Goal: Find specific page/section: Find specific page/section

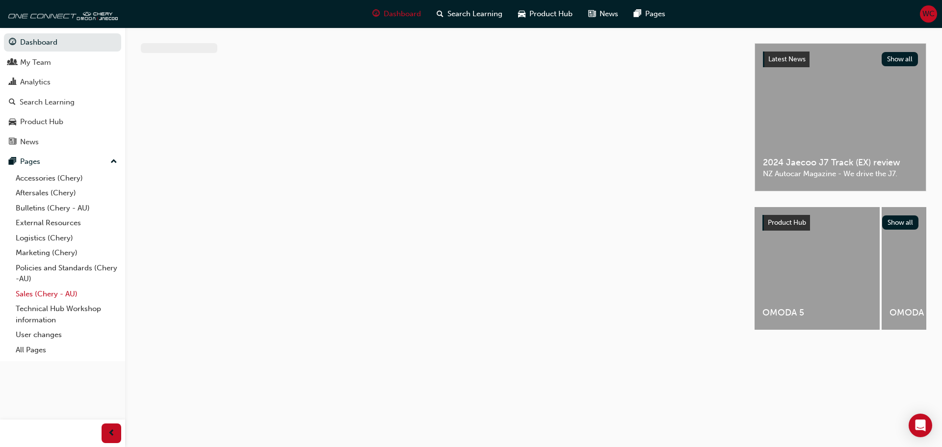
click at [39, 291] on link "Sales (Chery - AU)" at bounding box center [66, 294] width 109 height 15
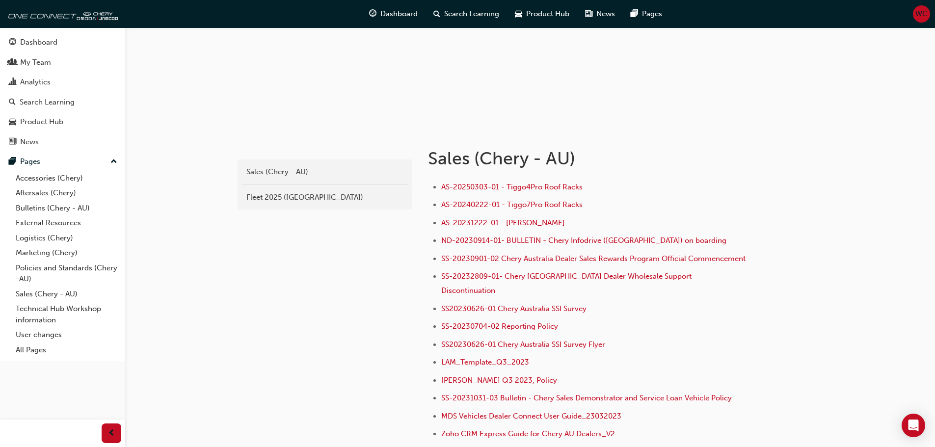
scroll to position [98, 0]
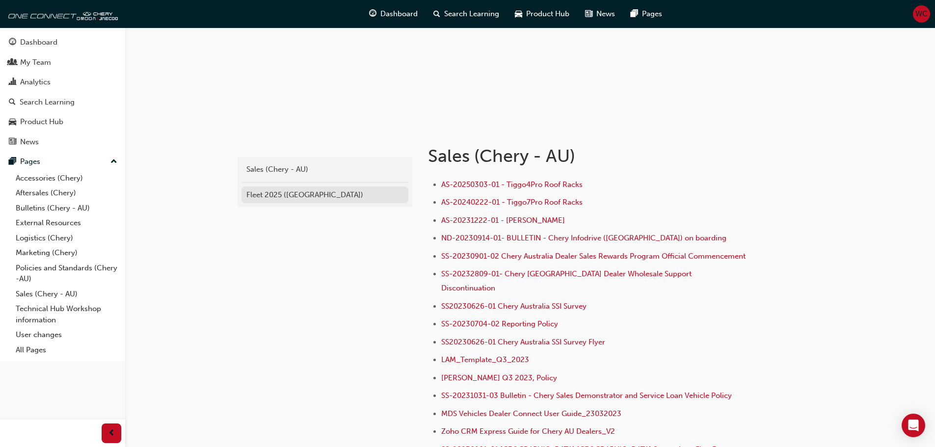
click at [296, 199] on div "Fleet 2025 ([GEOGRAPHIC_DATA])" at bounding box center [324, 194] width 157 height 11
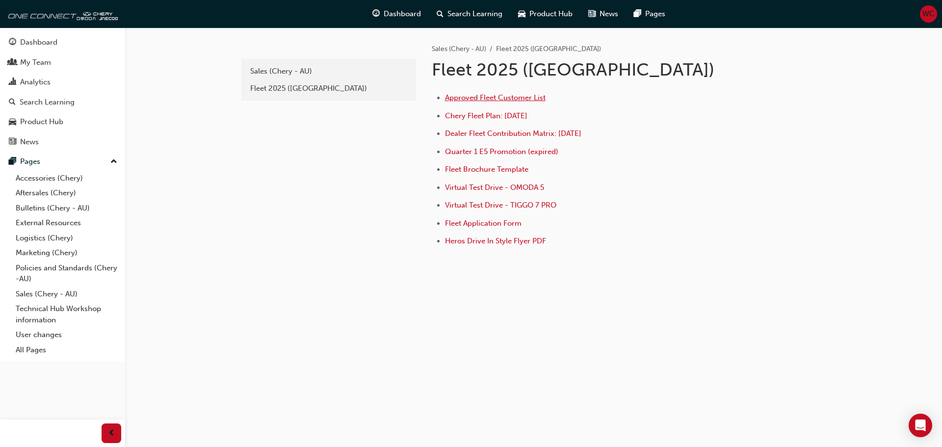
click at [498, 98] on span "Approved Fleet Customer List" at bounding box center [495, 97] width 101 height 9
